Goal: Task Accomplishment & Management: Manage account settings

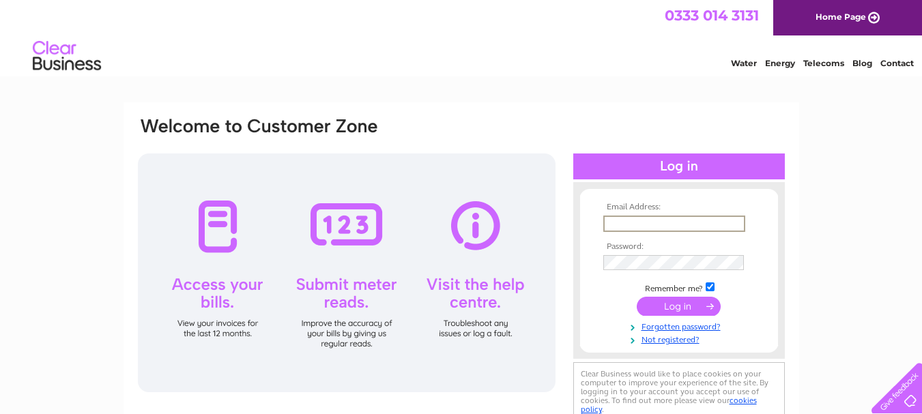
click at [679, 219] on input "text" at bounding box center [674, 224] width 142 height 16
type input "A"
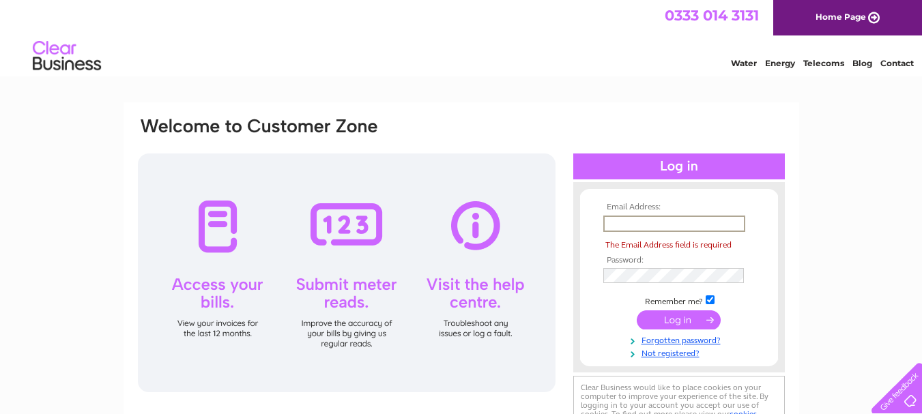
paste input "ahmedhalalmeat341@gmail.com"
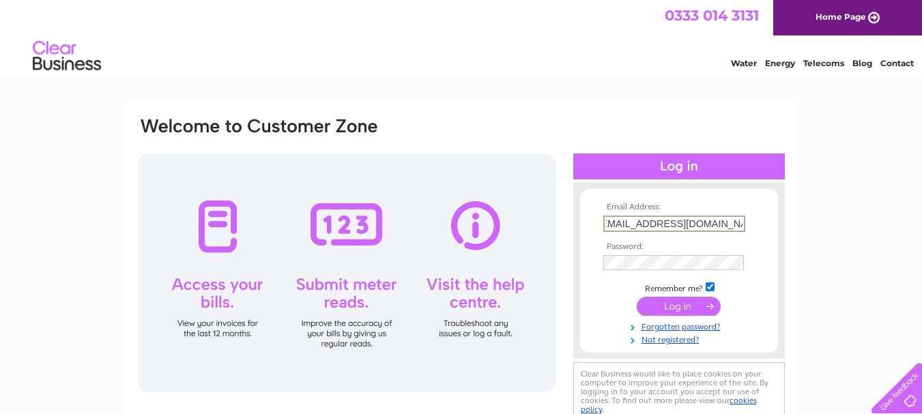
type input "ahmedhalalmeat341@gmail.com"
click at [672, 308] on input "submit" at bounding box center [679, 306] width 84 height 19
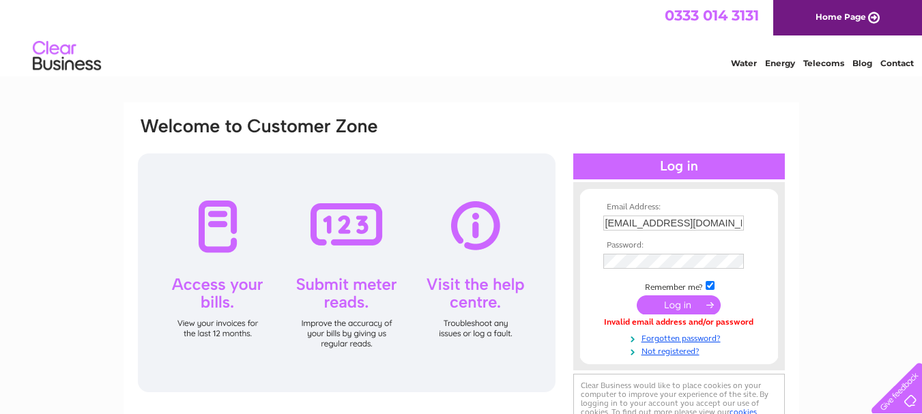
click at [687, 305] on input "submit" at bounding box center [679, 304] width 84 height 19
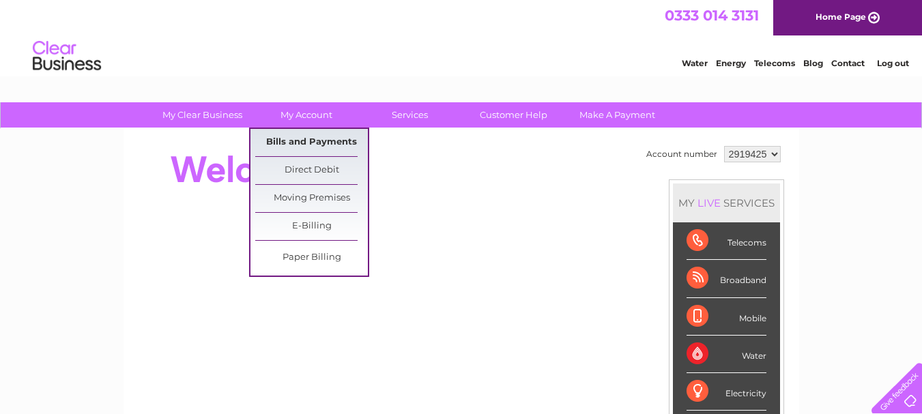
click at [305, 140] on link "Bills and Payments" at bounding box center [311, 142] width 113 height 27
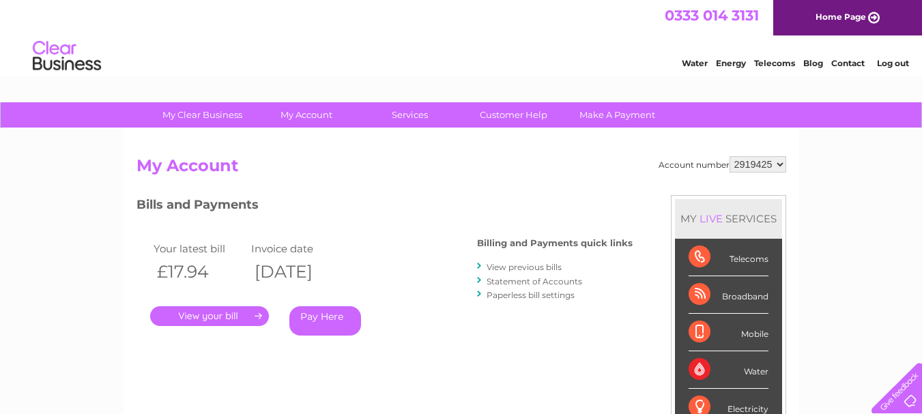
click at [784, 164] on select "2919425" at bounding box center [757, 164] width 57 height 16
click at [783, 163] on select "2919425" at bounding box center [757, 164] width 57 height 16
click at [538, 111] on link "Customer Help" at bounding box center [513, 114] width 113 height 25
